Goal: Transaction & Acquisition: Purchase product/service

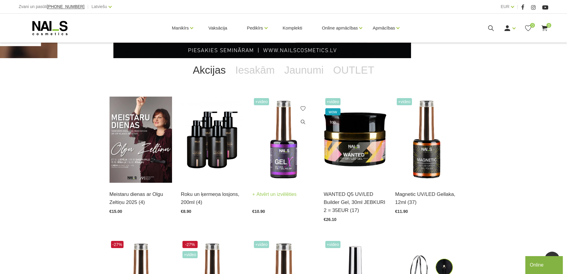
scroll to position [268, 0]
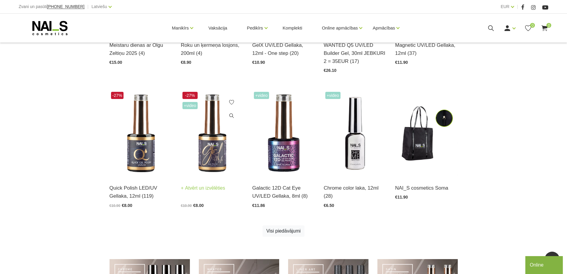
click at [215, 136] on img at bounding box center [212, 133] width 63 height 86
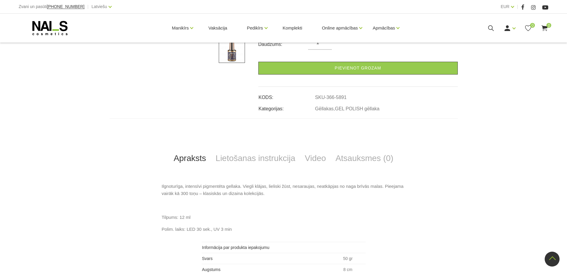
scroll to position [207, 0]
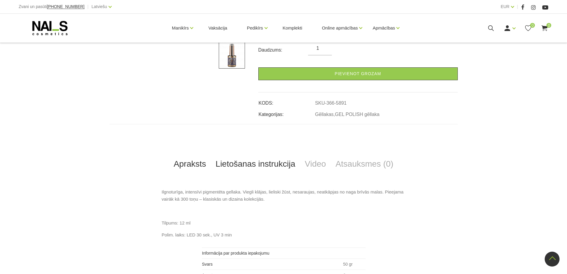
click at [282, 160] on link "Lietošanas instrukcija" at bounding box center [255, 164] width 89 height 20
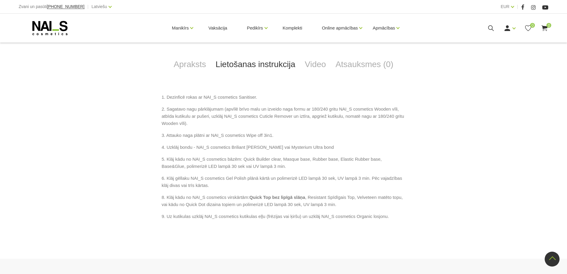
scroll to position [296, 0]
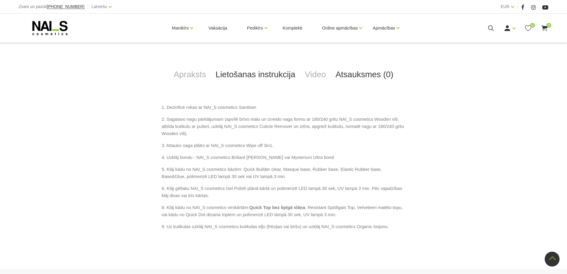
click at [348, 75] on link "Atsauksmes (0)" at bounding box center [365, 75] width 68 height 20
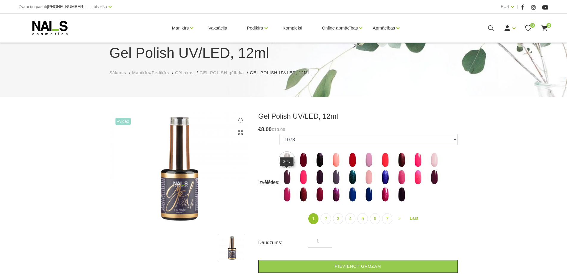
scroll to position [0, 0]
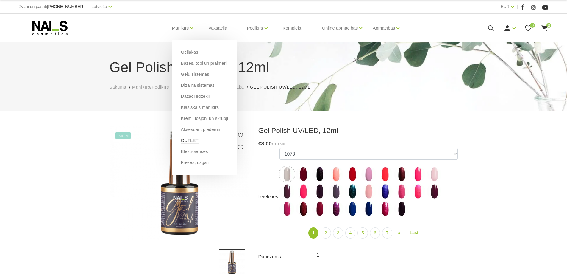
click at [190, 139] on link "OUTLET" at bounding box center [190, 140] width 18 height 7
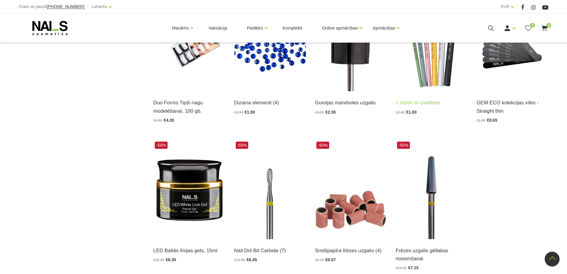
scroll to position [714, 0]
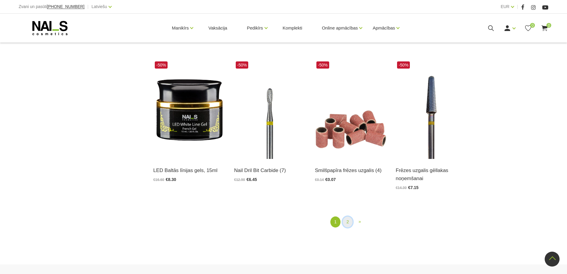
click at [348, 221] on link "2" at bounding box center [348, 221] width 10 height 11
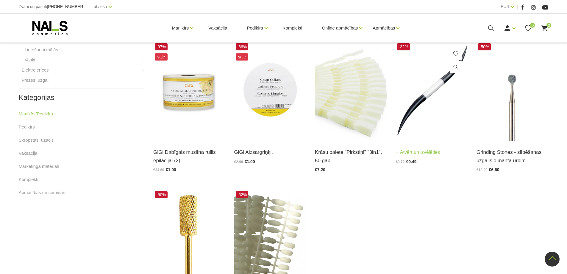
scroll to position [300, 0]
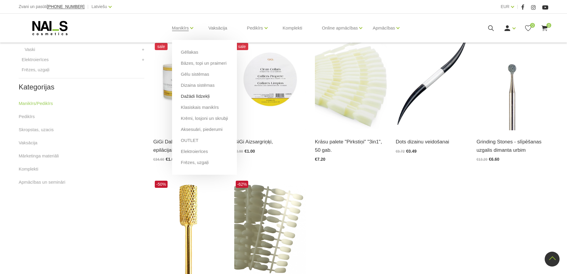
click at [200, 97] on link "Dažādi līdzekļi" at bounding box center [195, 96] width 29 height 7
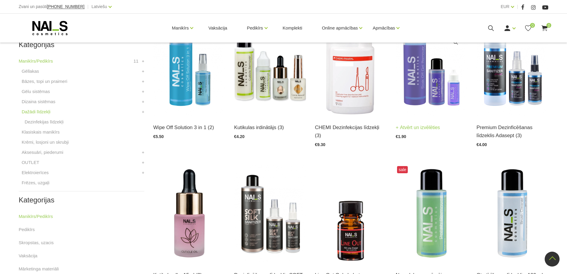
scroll to position [238, 0]
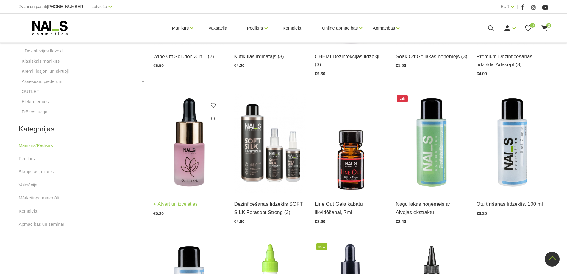
click at [189, 157] on img at bounding box center [189, 142] width 72 height 99
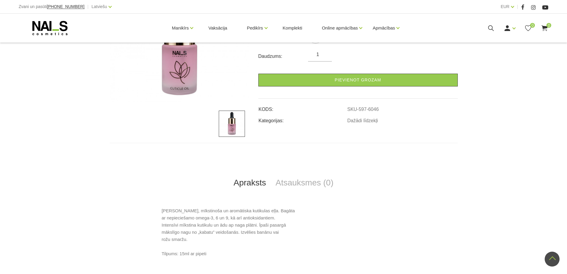
scroll to position [89, 0]
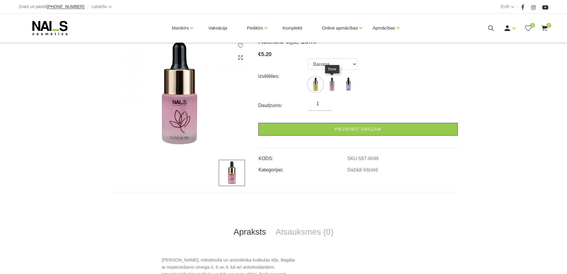
click at [327, 87] on img at bounding box center [331, 84] width 15 height 15
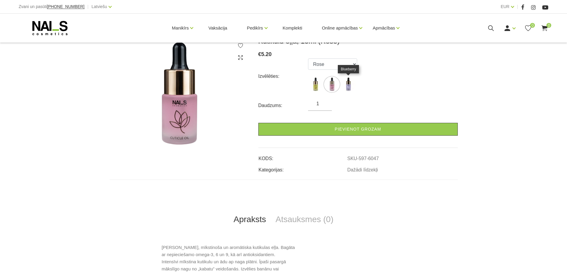
click at [346, 85] on img at bounding box center [348, 84] width 15 height 15
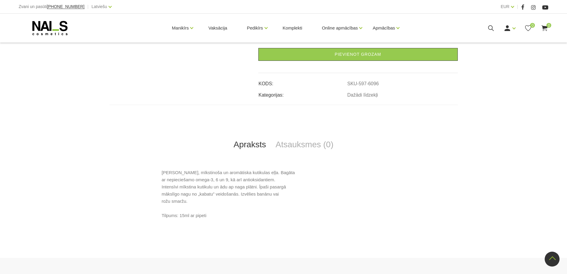
scroll to position [87, 0]
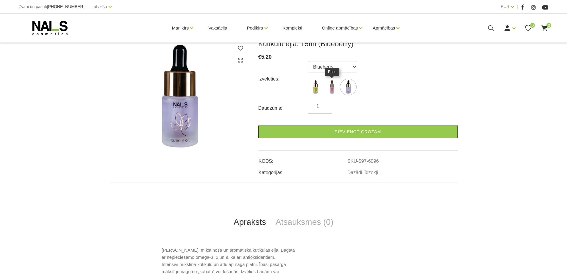
click at [335, 88] on img at bounding box center [331, 86] width 15 height 15
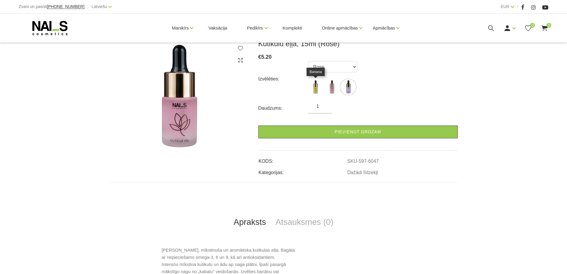
click at [321, 88] on img at bounding box center [315, 86] width 15 height 15
select select "6046"
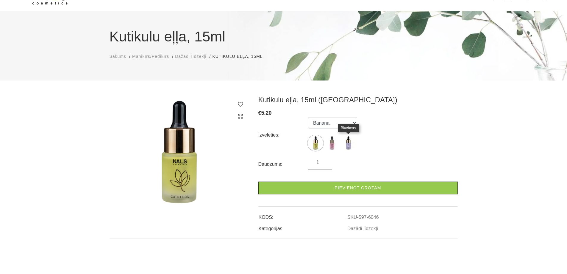
scroll to position [27, 0]
